Goal: Transaction & Acquisition: Purchase product/service

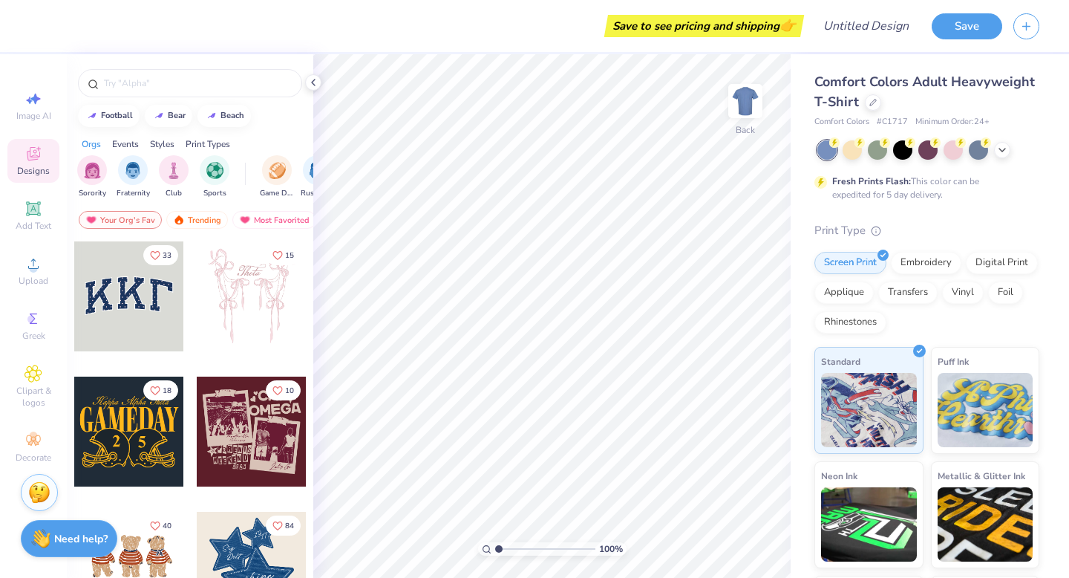
click at [889, 87] on span "Comfort Colors Adult Heavyweight T-Shirt" at bounding box center [924, 92] width 221 height 38
click at [872, 103] on icon at bounding box center [872, 100] width 7 height 7
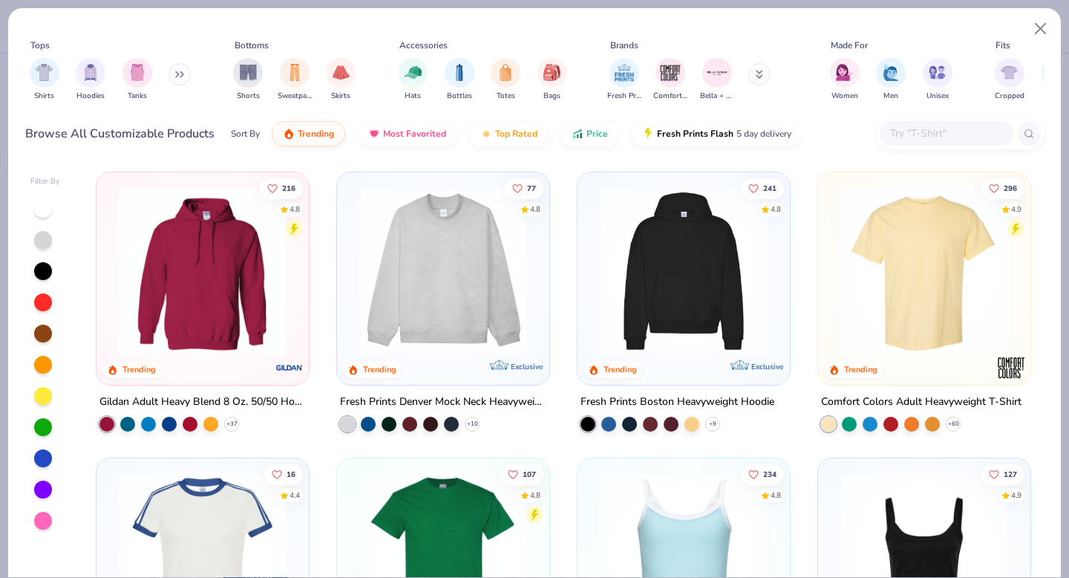
click at [189, 75] on button at bounding box center [180, 74] width 22 height 22
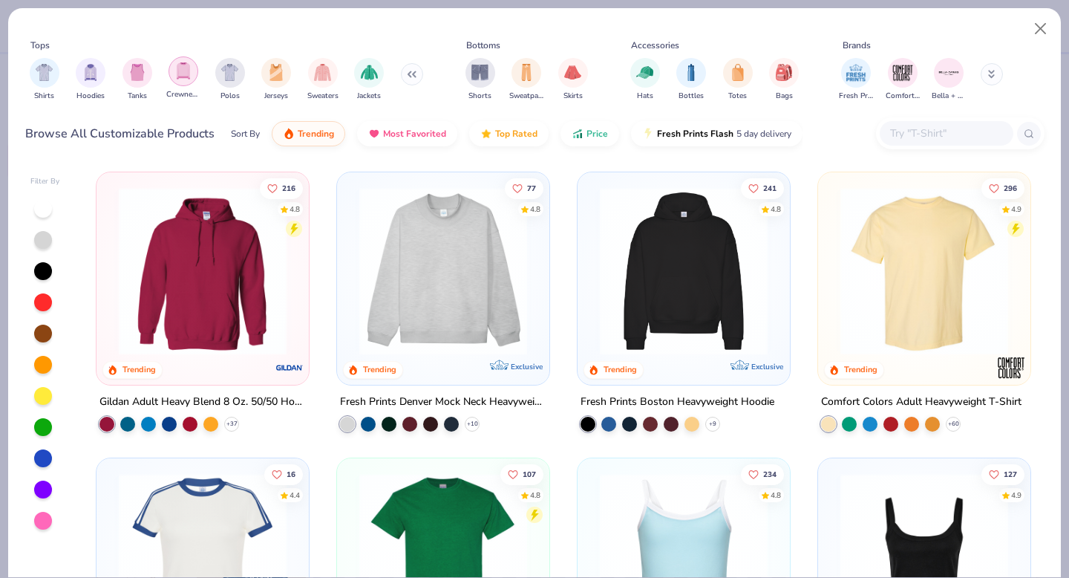
click at [171, 74] on div "filter for Crewnecks" at bounding box center [184, 71] width 30 height 30
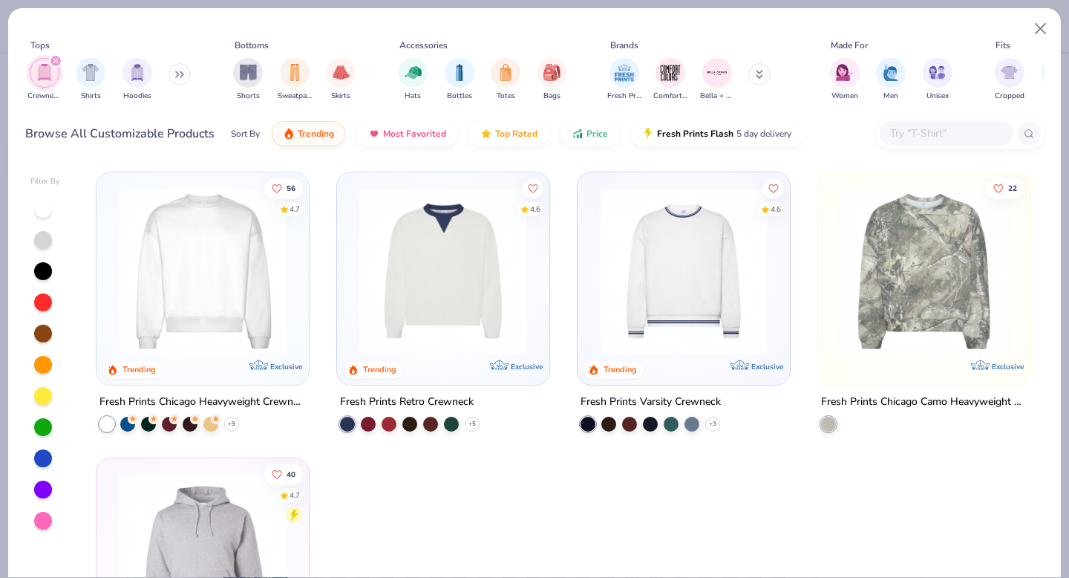
scroll to position [1, 0]
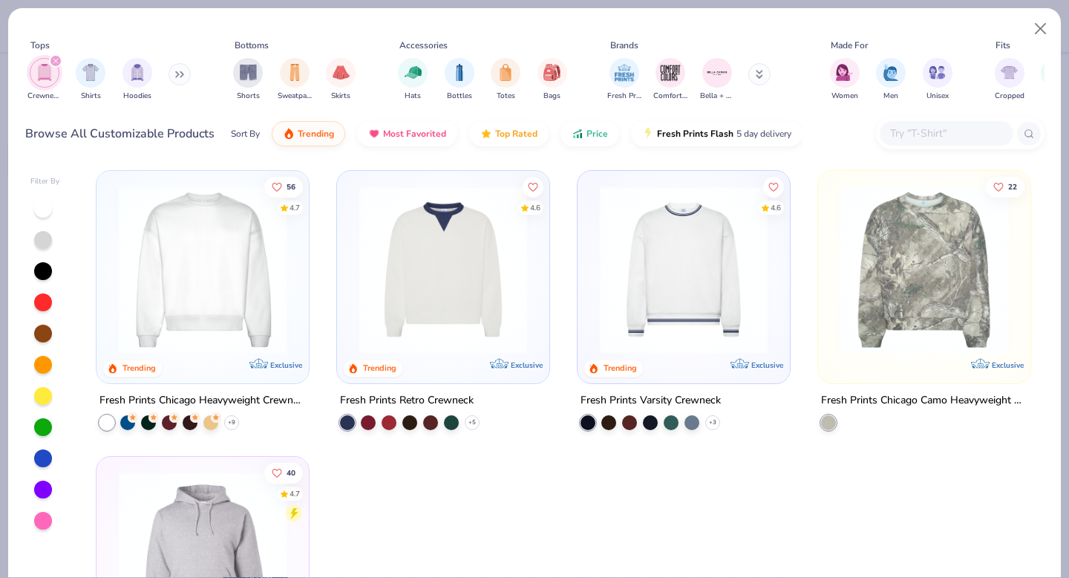
click at [170, 73] on div "Crewnecks Shirts Hoodies" at bounding box center [110, 79] width 171 height 55
click at [183, 81] on button at bounding box center [180, 74] width 22 height 22
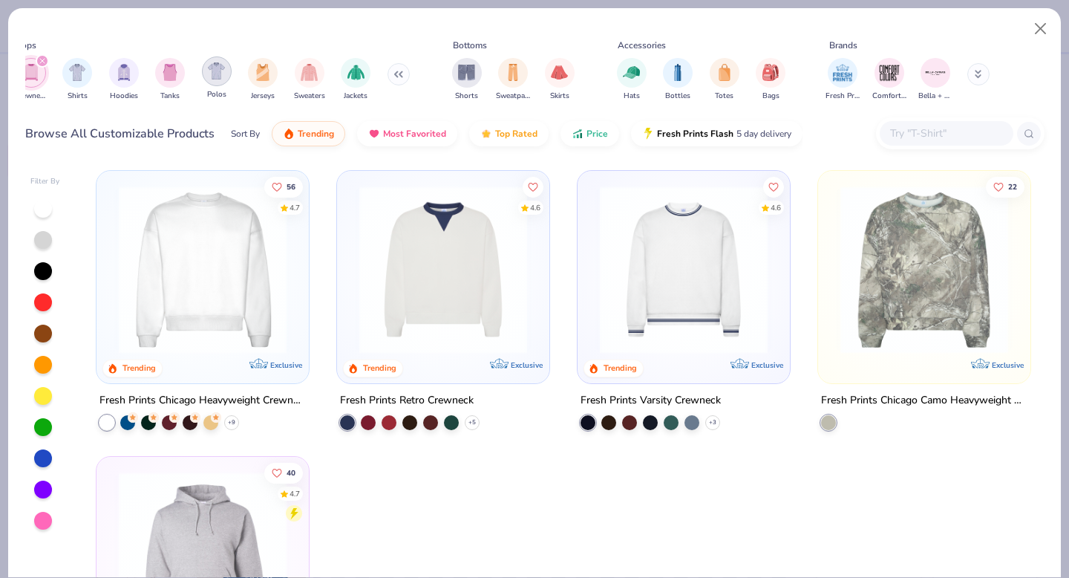
scroll to position [0, 0]
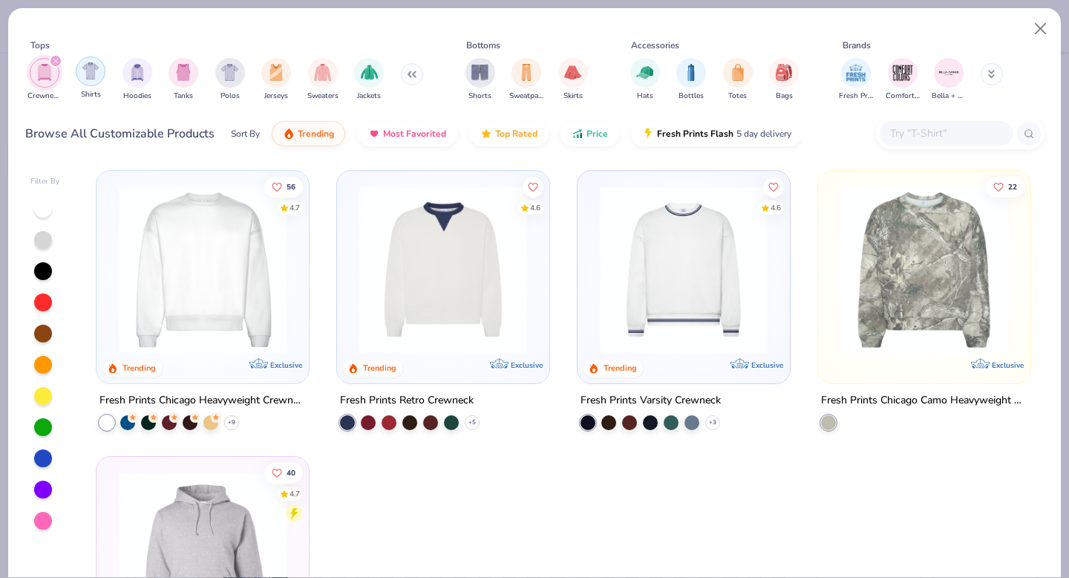
click at [91, 74] on img "filter for Shirts" at bounding box center [90, 70] width 17 height 17
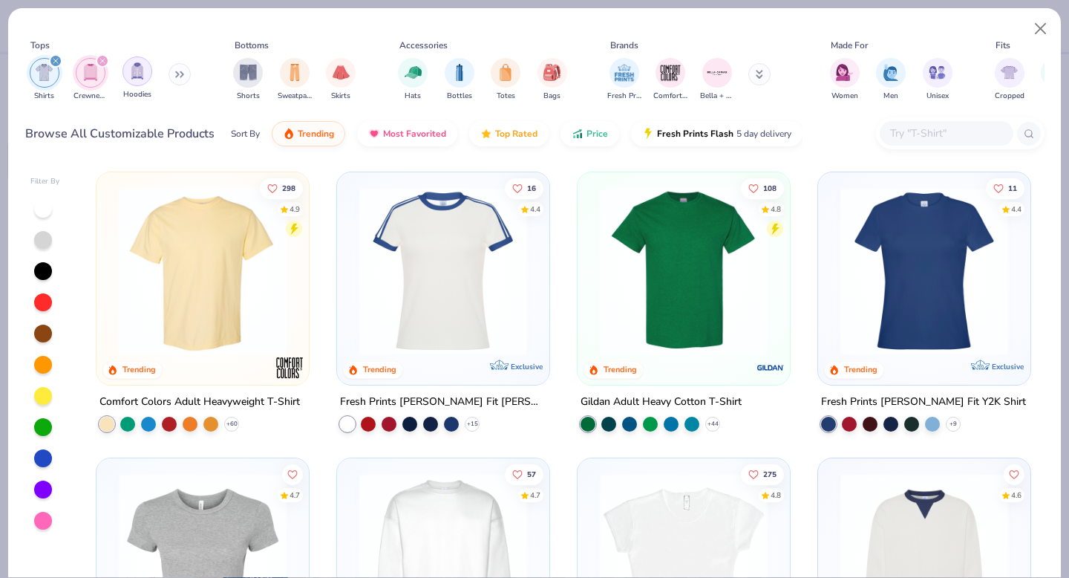
click at [134, 72] on img "filter for Hoodies" at bounding box center [137, 70] width 16 height 17
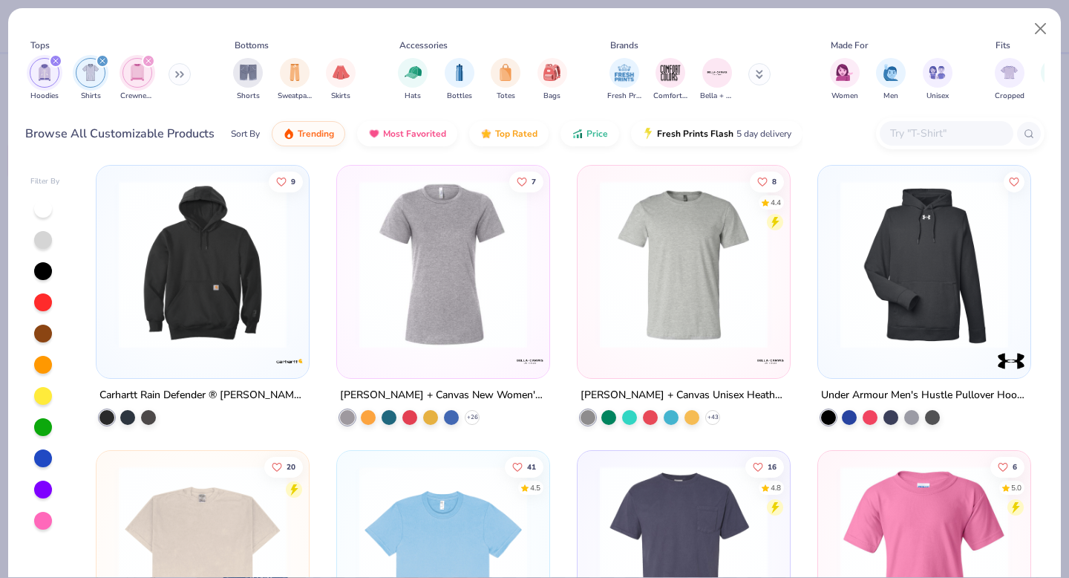
scroll to position [4617, 0]
